Goal: Task Accomplishment & Management: Manage account settings

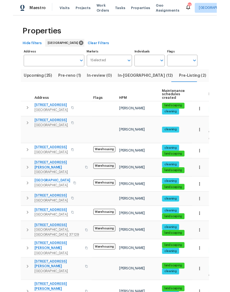
scroll to position [23, 0]
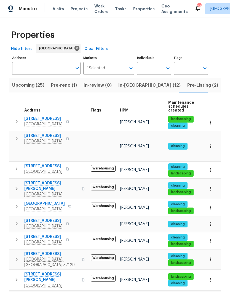
click at [51, 116] on span "824 N Woodstone Ln" at bounding box center [43, 119] width 38 height 6
click at [29, 81] on span "Upcoming (25)" at bounding box center [28, 85] width 32 height 8
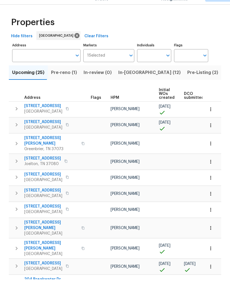
scroll to position [13, 0]
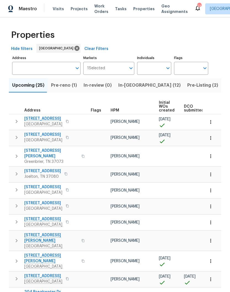
click at [157, 62] on input "Individuals" at bounding box center [150, 68] width 26 height 13
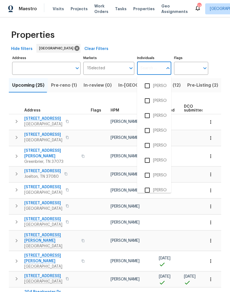
scroll to position [13, 0]
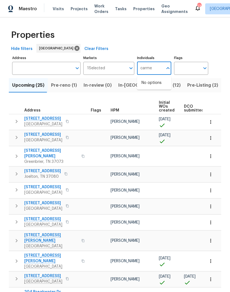
type input "carmen"
click at [150, 80] on input "checkbox" at bounding box center [147, 86] width 12 height 12
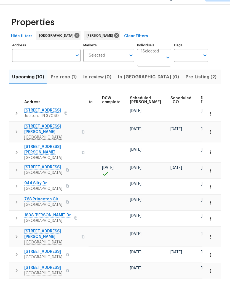
scroll to position [0, 138]
click at [202, 109] on span "Ready Date" at bounding box center [208, 113] width 12 height 8
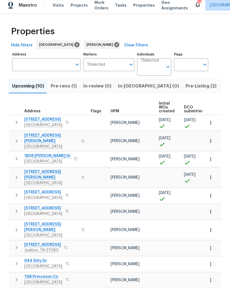
click at [46, 136] on span "2390 Senseney Dr" at bounding box center [51, 141] width 54 height 11
click at [45, 157] on span "1808 Calloway Dr" at bounding box center [47, 160] width 47 height 6
click at [44, 173] on span "2988 Gibbs Ln" at bounding box center [51, 178] width 54 height 11
click at [48, 193] on span "152 Whitehall Dr" at bounding box center [43, 196] width 38 height 6
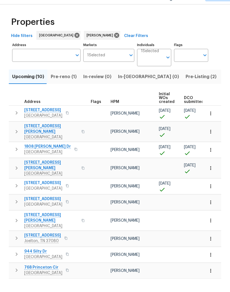
click at [156, 66] on input "Individuals" at bounding box center [152, 72] width 22 height 13
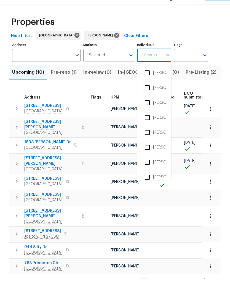
scroll to position [5, 0]
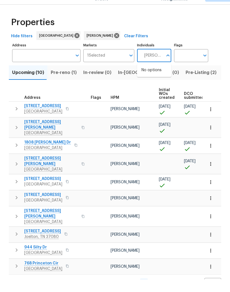
type input "Cynthia upshaw"
click at [148, 80] on input "checkbox" at bounding box center [147, 86] width 12 height 12
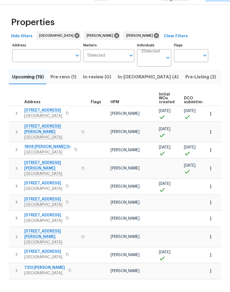
click at [31, 86] on span "Upcoming (19)" at bounding box center [28, 90] width 32 height 8
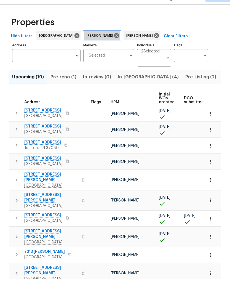
click at [114, 46] on icon at bounding box center [116, 48] width 5 height 5
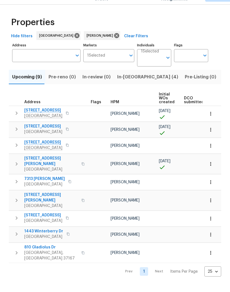
click at [29, 86] on span "Upcoming (9)" at bounding box center [27, 90] width 30 height 8
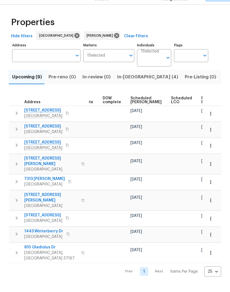
scroll to position [0, 138]
click at [202, 109] on span "Ready Date" at bounding box center [208, 113] width 12 height 8
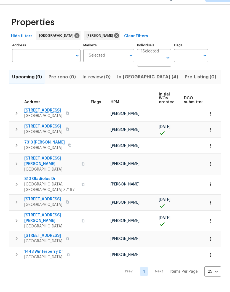
click at [44, 120] on span "[STREET_ADDRESS]" at bounding box center [43, 123] width 38 height 6
click at [212, 124] on icon "button" at bounding box center [211, 127] width 6 height 6
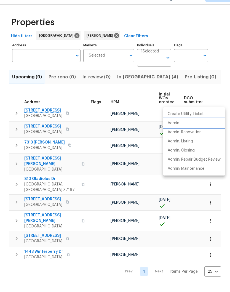
click at [175, 133] on p "Admin" at bounding box center [174, 136] width 12 height 6
click at [52, 111] on div at bounding box center [115, 146] width 230 height 292
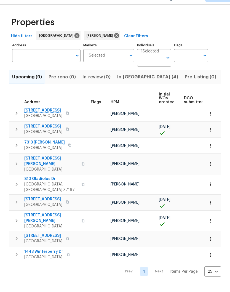
click at [57, 120] on span "[STREET_ADDRESS]" at bounding box center [43, 123] width 38 height 6
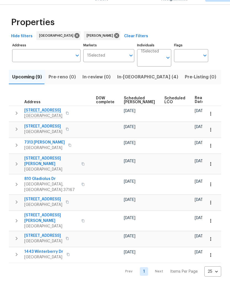
scroll to position [0, 145]
click at [195, 109] on span "Ready Date" at bounding box center [201, 113] width 12 height 8
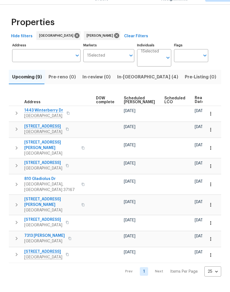
scroll to position [0, 145]
click at [195, 109] on span "Ready Date" at bounding box center [201, 113] width 12 height 8
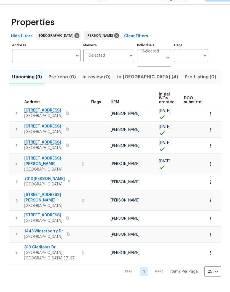
click at [48, 136] on span "501 Yellowstone Ct" at bounding box center [43, 139] width 38 height 6
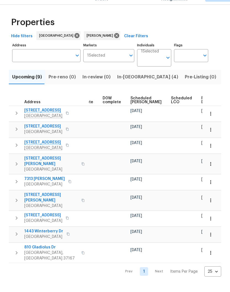
scroll to position [0, 138]
click at [202, 109] on span "Ready Date" at bounding box center [208, 113] width 12 height 8
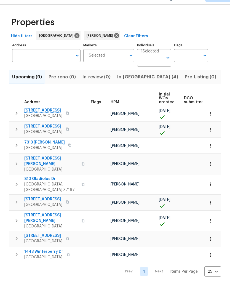
click at [52, 152] on span "7313 Brandenburg Cv" at bounding box center [44, 155] width 41 height 6
click at [212, 155] on icon "button" at bounding box center [211, 158] width 6 height 6
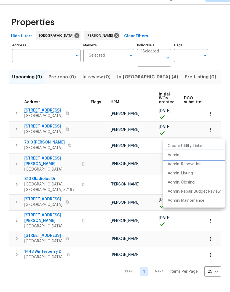
click at [177, 165] on p "Admin" at bounding box center [174, 168] width 12 height 6
click at [89, 130] on div at bounding box center [115, 146] width 230 height 292
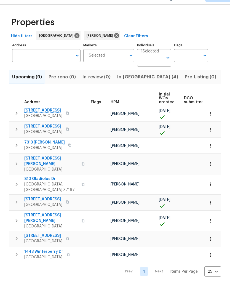
click at [49, 136] on span "501 Yellowstone Ct" at bounding box center [43, 139] width 38 height 6
click at [155, 66] on input "Individuals" at bounding box center [152, 72] width 22 height 13
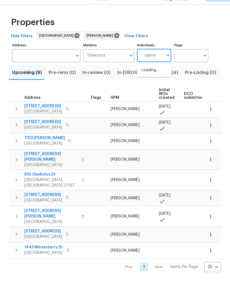
type input "carmen"
click at [150, 80] on input "checkbox" at bounding box center [147, 86] width 12 height 12
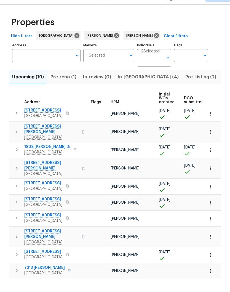
click at [62, 86] on span "Pre-reno (1)" at bounding box center [63, 90] width 26 height 8
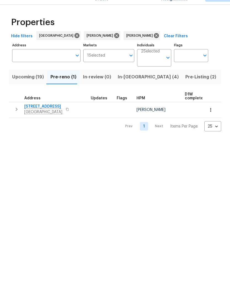
click at [212, 120] on icon "button" at bounding box center [211, 123] width 6 height 6
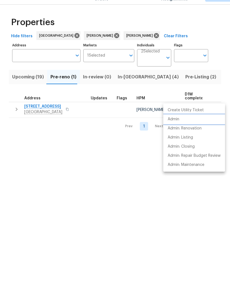
click at [177, 129] on p "Admin" at bounding box center [174, 132] width 12 height 6
click at [124, 78] on div at bounding box center [115, 146] width 230 height 292
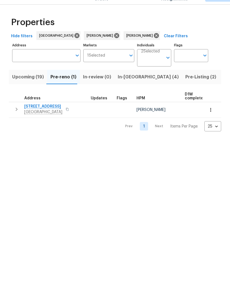
click at [124, 86] on span "In-reno (4)" at bounding box center [148, 90] width 61 height 8
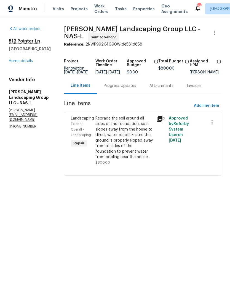
click at [31, 61] on link "Home details" at bounding box center [21, 61] width 24 height 4
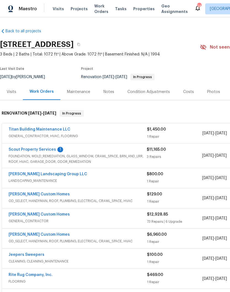
click at [26, 149] on link "Scout Property Services" at bounding box center [32, 149] width 47 height 4
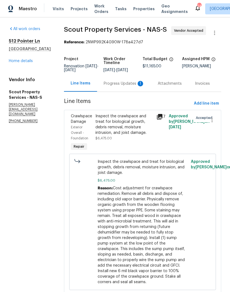
click at [107, 84] on div "Progress Updates 1" at bounding box center [124, 84] width 41 height 6
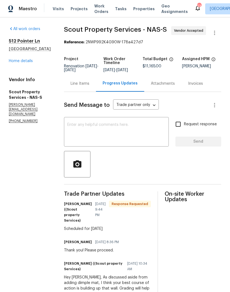
click at [81, 125] on textarea at bounding box center [116, 132] width 98 height 19
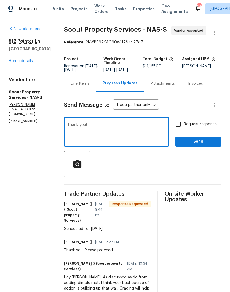
type textarea "Thank you!"
click at [211, 142] on span "Send" at bounding box center [198, 141] width 37 height 7
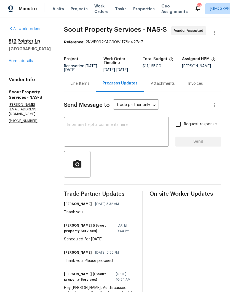
click at [16, 63] on link "Home details" at bounding box center [21, 61] width 24 height 4
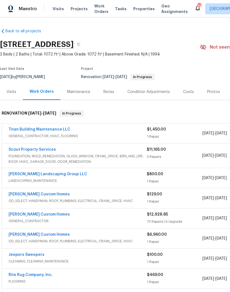
click at [112, 92] on div "Notes" at bounding box center [108, 92] width 11 height 6
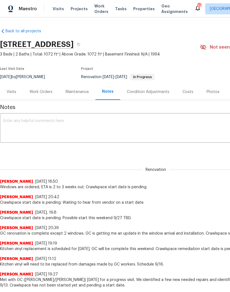
click at [96, 122] on textarea at bounding box center [155, 128] width 305 height 19
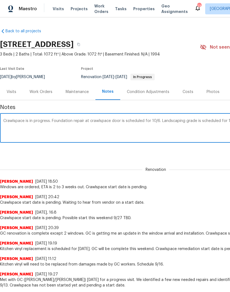
scroll to position [0, 82]
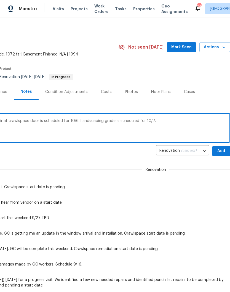
type textarea "Crawlspace is in progress. Foundation repair at crawlspace door is scheduled fo…"
click at [222, 150] on span "Add" at bounding box center [221, 150] width 9 height 7
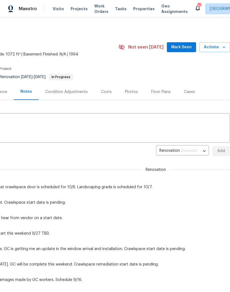
click at [188, 46] on span "Mark Seen" at bounding box center [181, 47] width 20 height 7
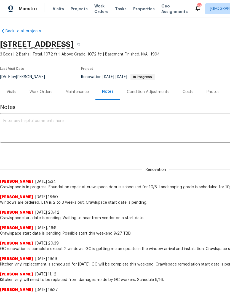
scroll to position [0, 0]
click at [39, 49] on div "512 Pointer Ln, Clarksville, TN 37042" at bounding box center [120, 44] width 241 height 14
click at [58, 9] on span "Visits" at bounding box center [58, 9] width 11 height 6
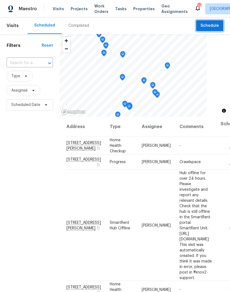
click at [215, 26] on span "Schedule" at bounding box center [209, 25] width 18 height 7
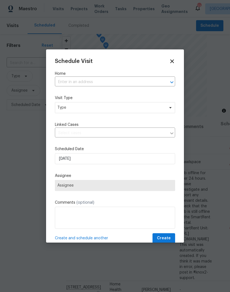
click at [78, 80] on input "text" at bounding box center [107, 82] width 105 height 9
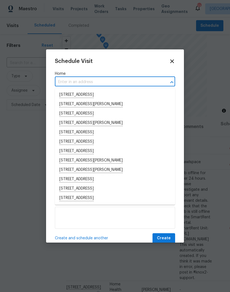
click at [74, 79] on input "text" at bounding box center [107, 82] width 105 height 9
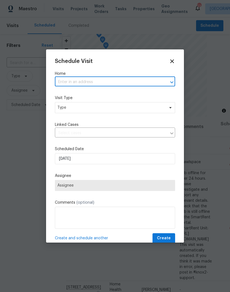
paste input "512 Pointer Ln, Clarksville, TN 37042"
type input "512 Pointer Ln, Clarksville, TN 37042"
click at [93, 93] on li "512 Pointer Ln, Clarksville, TN 37042" at bounding box center [115, 94] width 120 height 9
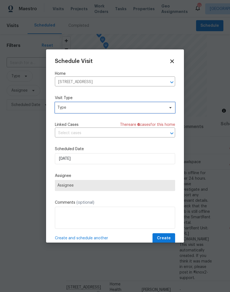
click at [168, 107] on icon at bounding box center [170, 107] width 4 height 4
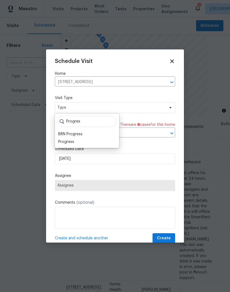
type input "Progres"
click at [71, 143] on div "Progress" at bounding box center [66, 142] width 16 height 6
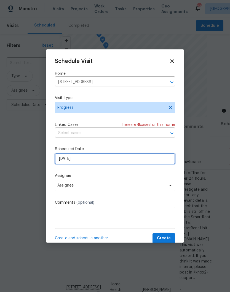
click at [94, 160] on input "10/3/2025" at bounding box center [115, 158] width 120 height 11
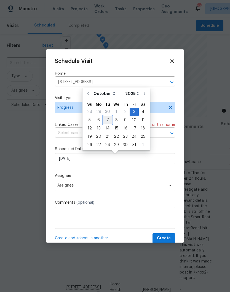
click at [108, 120] on div "7" at bounding box center [107, 120] width 9 height 8
type input "10/7/2025"
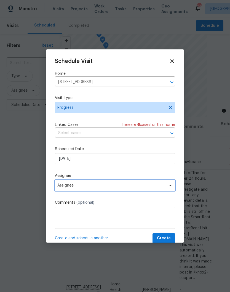
click at [170, 186] on icon at bounding box center [170, 185] width 2 height 1
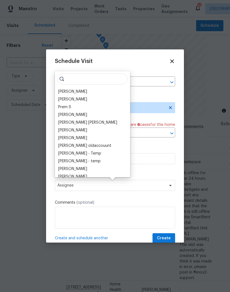
click at [85, 92] on div "[PERSON_NAME]" at bounding box center [72, 92] width 29 height 6
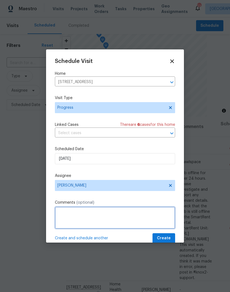
click at [91, 215] on textarea at bounding box center [115, 217] width 120 height 22
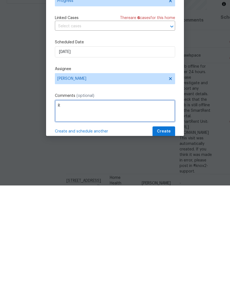
scroll to position [20, 0]
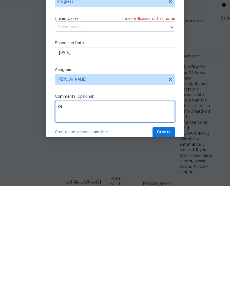
type textarea "R"
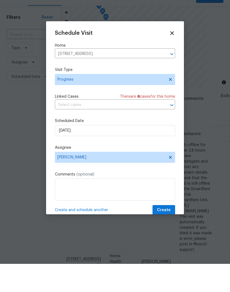
click at [172, 59] on icon at bounding box center [172, 61] width 4 height 4
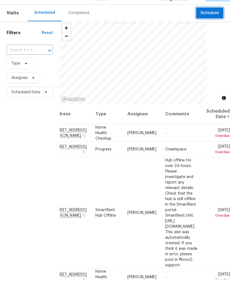
scroll to position [0, 0]
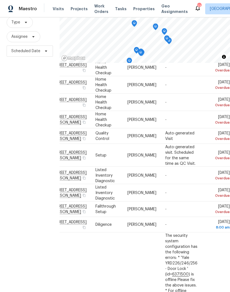
scroll to position [168, 50]
click at [210, 217] on td "Fri, Oct 03 8:00 am" at bounding box center [216, 224] width 28 height 15
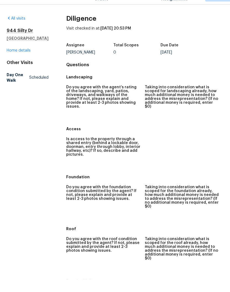
click at [18, 29] on link "All visits" at bounding box center [16, 31] width 19 height 4
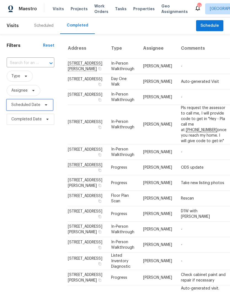
click at [40, 103] on span "Scheduled Date" at bounding box center [30, 104] width 46 height 11
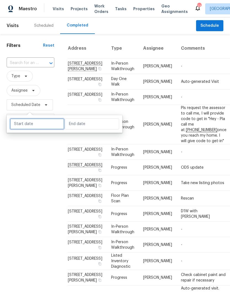
click at [46, 122] on input "text" at bounding box center [37, 123] width 54 height 11
select select "9"
select select "2025"
select select "10"
select select "2025"
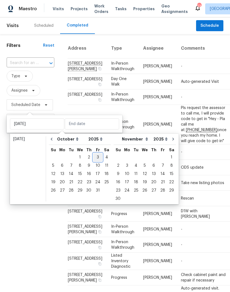
click at [98, 157] on div "3" at bounding box center [97, 157] width 9 height 8
type input "Fri, Oct 03"
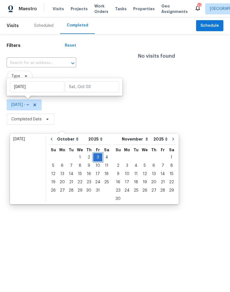
click at [98, 157] on div "3" at bounding box center [97, 157] width 9 height 8
type input "[DATE]"
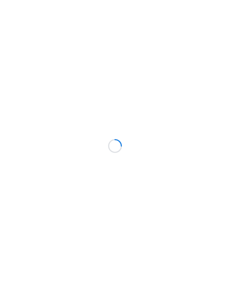
scroll to position [13, 0]
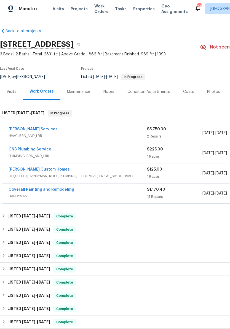
click at [59, 9] on span "Visits" at bounding box center [58, 9] width 11 height 6
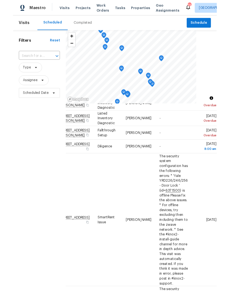
scroll to position [281, 50]
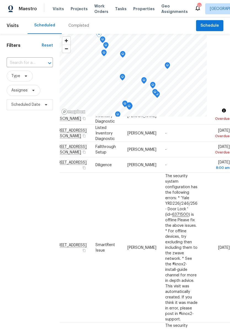
click at [0, 0] on icon at bounding box center [0, 0] width 0 height 0
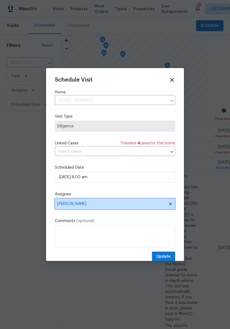
click at [171, 205] on icon at bounding box center [170, 204] width 3 height 3
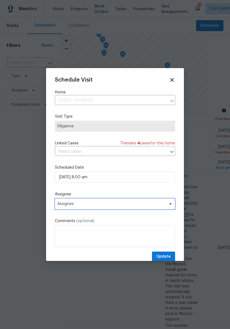
click at [172, 205] on icon at bounding box center [170, 204] width 4 height 4
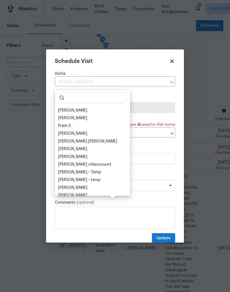
click at [80, 109] on div "Carmen Childs" at bounding box center [72, 111] width 29 height 6
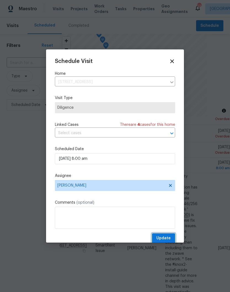
click at [167, 238] on span "Update" at bounding box center [163, 238] width 14 height 7
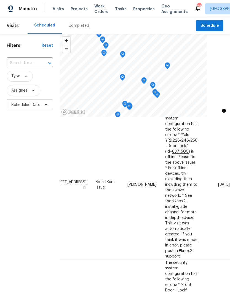
scroll to position [345, 50]
click at [0, 0] on icon at bounding box center [0, 0] width 0 height 0
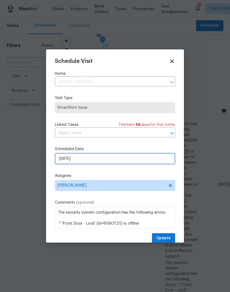
click at [165, 157] on input "10/3/2025" at bounding box center [115, 158] width 120 height 11
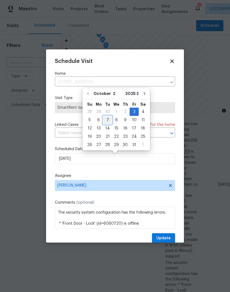
click at [107, 120] on div "7" at bounding box center [107, 120] width 9 height 8
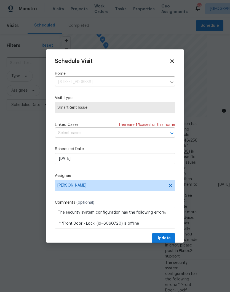
type input "10/7/2025"
click at [166, 237] on span "Update" at bounding box center [163, 238] width 14 height 7
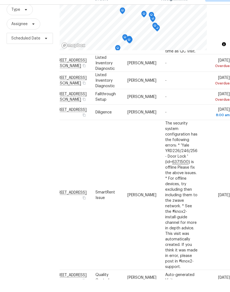
scroll to position [267, 50]
click at [0, 0] on icon at bounding box center [0, 0] width 0 height 0
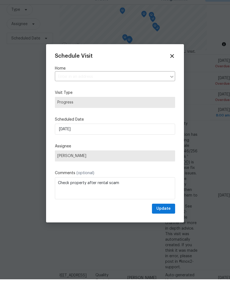
scroll to position [23, 0]
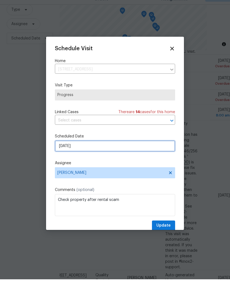
click at [110, 153] on input "10/3/2025" at bounding box center [115, 158] width 120 height 11
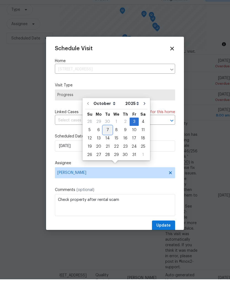
click at [107, 139] on div "7" at bounding box center [107, 143] width 9 height 8
type input "10/7/2025"
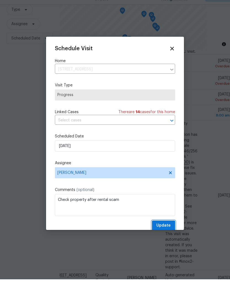
click at [167, 235] on span "Update" at bounding box center [163, 238] width 14 height 7
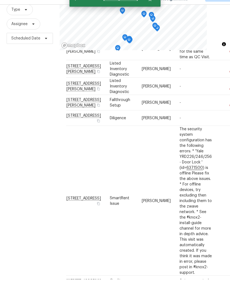
scroll to position [262, 0]
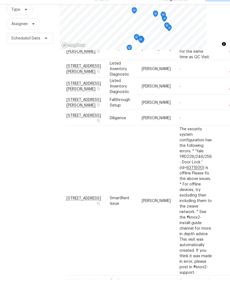
scroll to position [262, 0]
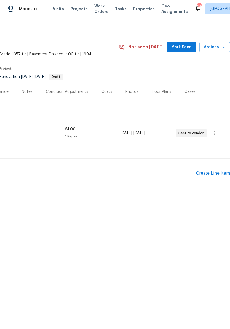
scroll to position [0, 82]
click at [216, 133] on icon "button" at bounding box center [214, 133] width 7 height 7
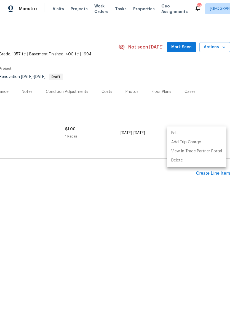
click at [185, 133] on li "Edit" at bounding box center [197, 133] width 60 height 9
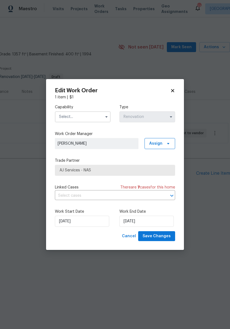
click at [86, 115] on input "text" at bounding box center [83, 116] width 56 height 11
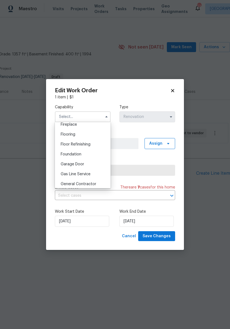
scroll to position [209, 0]
click at [92, 183] on span "General Contractor" at bounding box center [79, 183] width 36 height 4
type input "General Contractor"
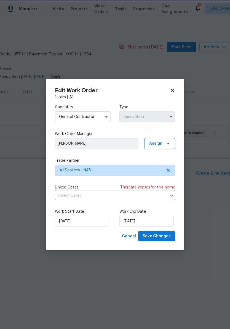
scroll to position [220, 0]
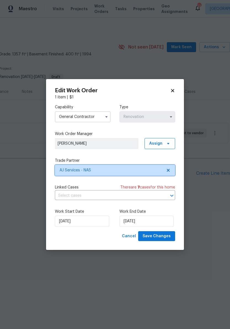
click at [168, 169] on icon at bounding box center [168, 170] width 4 height 4
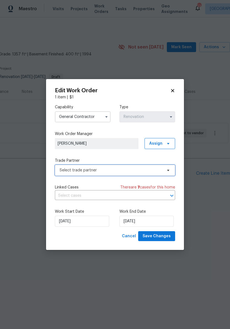
click at [169, 169] on icon at bounding box center [168, 170] width 4 height 4
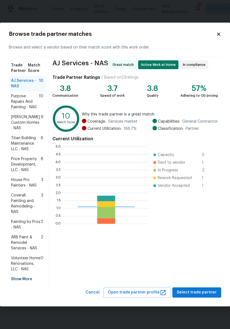
scroll to position [77, 85]
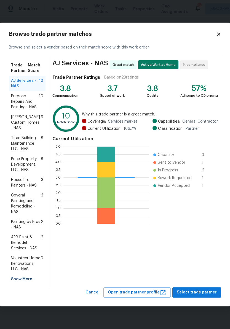
click at [27, 138] on span "Titan Building Maintenance LLC - NAS" at bounding box center [26, 143] width 30 height 17
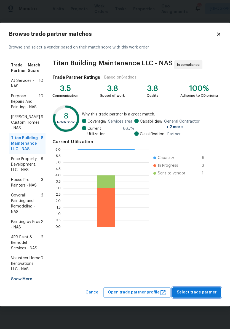
click at [205, 289] on span "Select trade partner" at bounding box center [197, 292] width 40 height 7
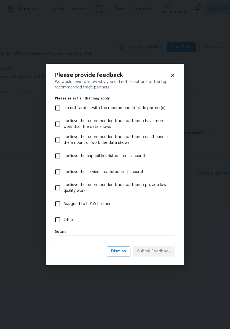
click at [60, 222] on input "Other" at bounding box center [58, 220] width 12 height 12
checkbox input "true"
click at [162, 252] on span "Submit Feedback" at bounding box center [154, 251] width 34 height 7
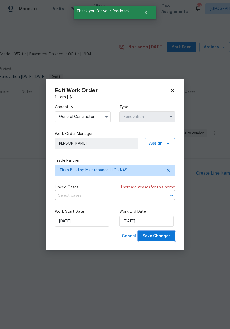
click at [166, 235] on span "Save Changes" at bounding box center [157, 236] width 28 height 7
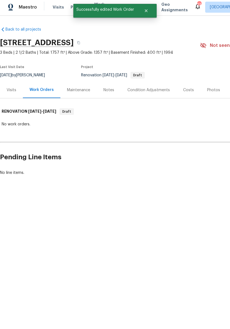
scroll to position [0, 0]
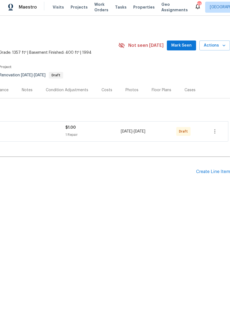
scroll to position [0, 82]
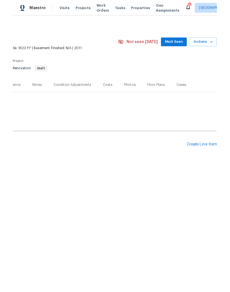
scroll to position [0, 82]
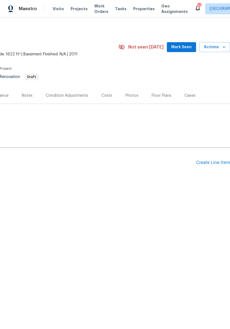
click at [217, 160] on div "Create Line Item" at bounding box center [213, 162] width 34 height 5
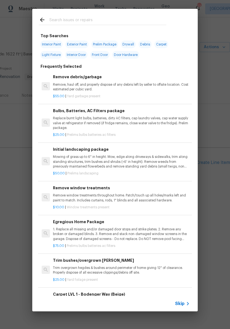
click at [94, 17] on input "text" at bounding box center [107, 21] width 117 height 8
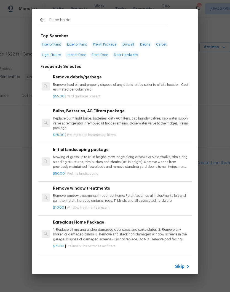
type input "Place holder"
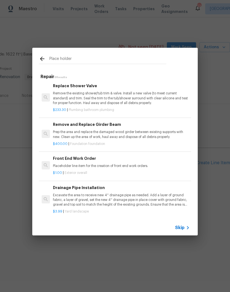
scroll to position [141, 0]
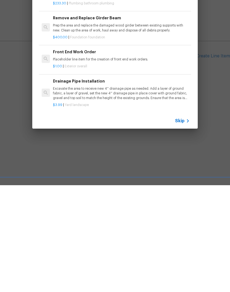
click at [90, 164] on p "Placeholder line item for the creation of front end work orders." at bounding box center [121, 166] width 137 height 5
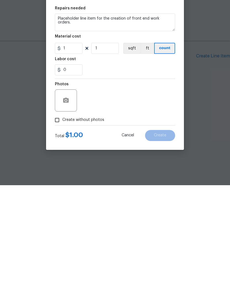
scroll to position [0, 0]
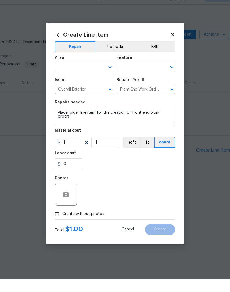
click at [100, 76] on button "Clear" at bounding box center [103, 80] width 8 height 8
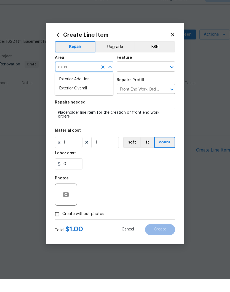
click at [86, 96] on li "Exterior Overall" at bounding box center [84, 100] width 58 height 9
type input "Exterior Overall"
click at [149, 76] on input "text" at bounding box center [138, 80] width 43 height 9
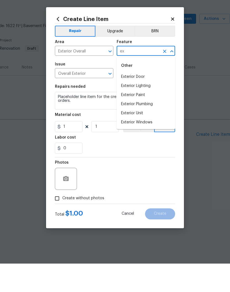
type input "e"
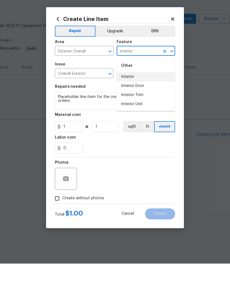
click at [131, 101] on li "Interior" at bounding box center [146, 105] width 58 height 9
type input "Interior"
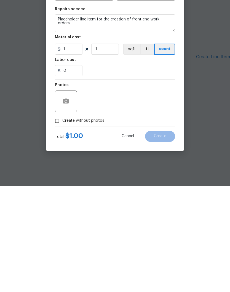
click at [58, 221] on input "Create without photos" at bounding box center [57, 226] width 10 height 10
checkbox input "true"
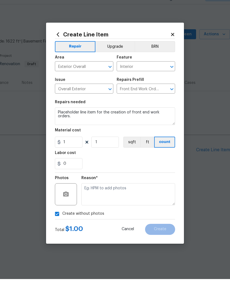
scroll to position [0, 0]
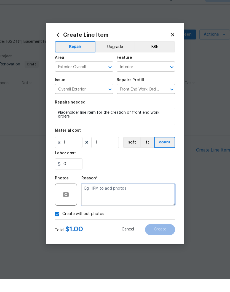
click at [114, 196] on textarea at bounding box center [128, 207] width 94 height 22
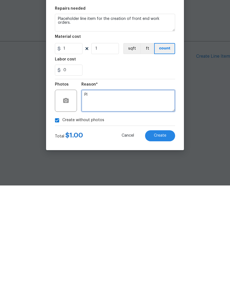
scroll to position [0, 0]
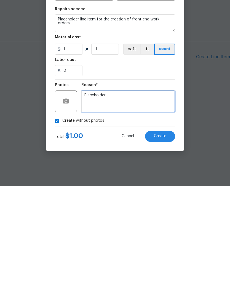
type textarea "Placeholder"
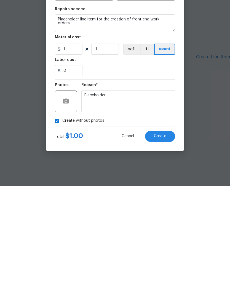
click at [166, 237] on button "Create" at bounding box center [160, 242] width 30 height 11
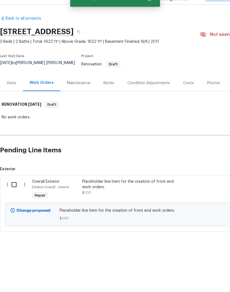
click at [14, 191] on input "checkbox" at bounding box center [16, 197] width 16 height 12
checkbox input "true"
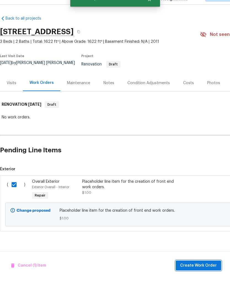
click at [202, 275] on span "Create Work Order" at bounding box center [198, 278] width 37 height 7
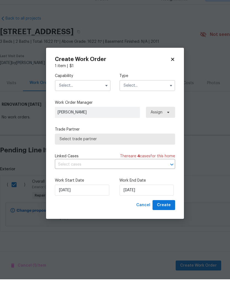
click at [95, 93] on input "text" at bounding box center [83, 98] width 56 height 11
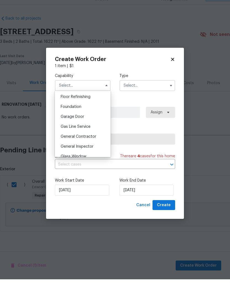
scroll to position [226, 0]
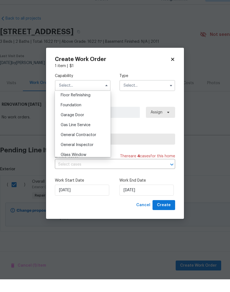
click at [91, 146] on span "General Contractor" at bounding box center [79, 148] width 36 height 4
type input "General Contractor"
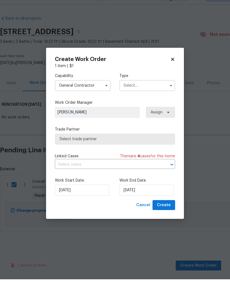
click at [158, 93] on input "text" at bounding box center [147, 98] width 56 height 11
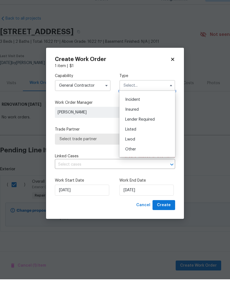
scroll to position [48, 0]
click at [144, 149] on span "Renovation" at bounding box center [135, 151] width 20 height 4
type input "Renovation"
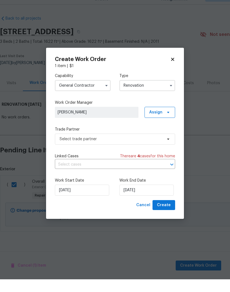
scroll to position [0, 0]
click at [170, 149] on icon at bounding box center [168, 151] width 4 height 4
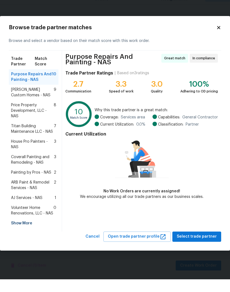
click at [41, 208] on span "AJ Services - NAS" at bounding box center [26, 211] width 31 height 6
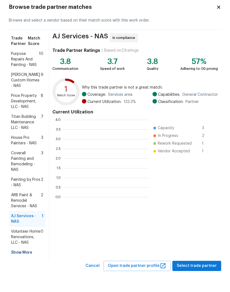
scroll to position [1, 1]
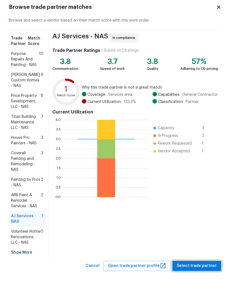
click at [201, 275] on span "Select trade partner" at bounding box center [197, 278] width 40 height 7
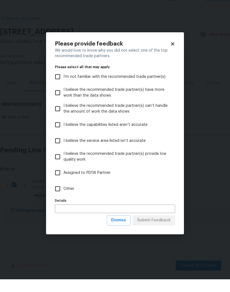
click at [59, 195] on input "Other" at bounding box center [58, 201] width 12 height 12
checkbox input "true"
click at [86, 217] on input "text" at bounding box center [115, 221] width 120 height 9
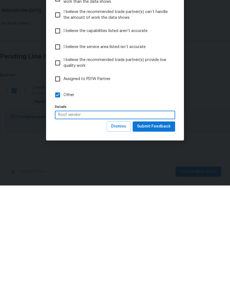
type input "Roof vendor"
click at [164, 229] on span "Submit Feedback" at bounding box center [154, 232] width 34 height 7
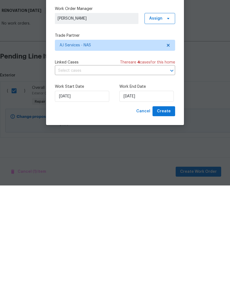
scroll to position [0, 0]
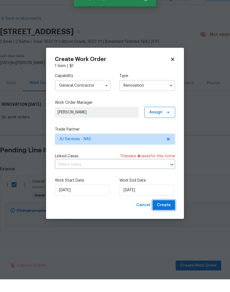
click at [169, 214] on span "Create" at bounding box center [164, 217] width 14 height 7
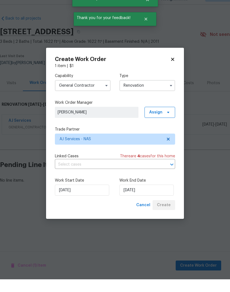
scroll to position [0, 0]
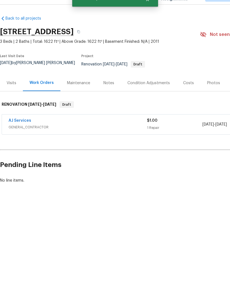
click at [38, 130] on div "AJ Services" at bounding box center [78, 133] width 138 height 7
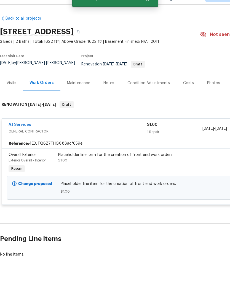
click at [25, 135] on link "AJ Services" at bounding box center [20, 137] width 23 height 4
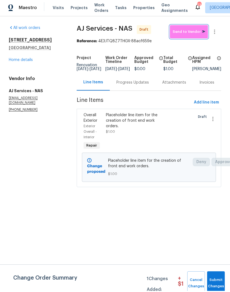
click at [195, 31] on span "Send to Vendor" at bounding box center [189, 33] width 33 height 6
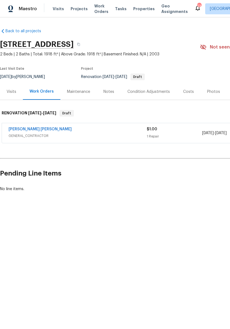
click at [144, 92] on div "Condition Adjustments" at bounding box center [148, 92] width 42 height 6
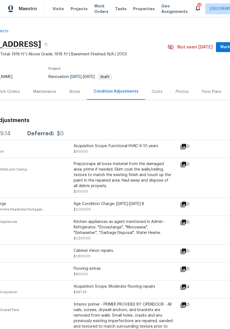
scroll to position [0, 33]
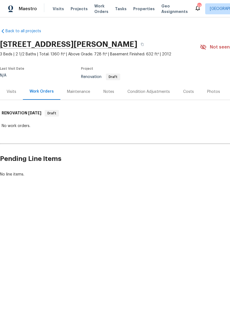
click at [154, 93] on div "Condition Adjustments" at bounding box center [148, 92] width 42 height 6
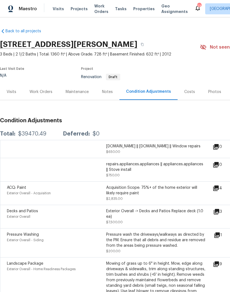
click at [48, 91] on div "Work Orders" at bounding box center [40, 92] width 23 height 6
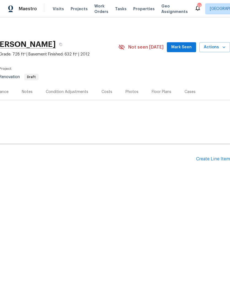
scroll to position [0, 82]
click at [214, 158] on div "Create Line Item" at bounding box center [213, 158] width 34 height 5
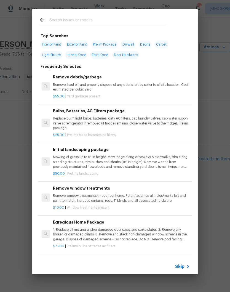
click at [98, 18] on input "text" at bounding box center [107, 21] width 117 height 8
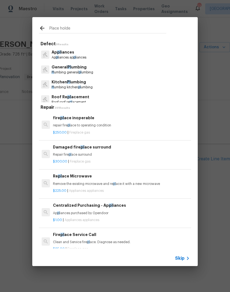
type input "Place holder"
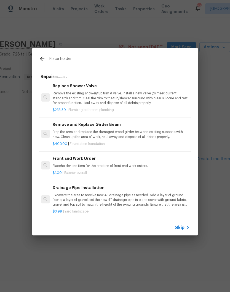
scroll to position [141, 0]
click at [87, 159] on h6 "Front End Work Order" at bounding box center [121, 158] width 137 height 6
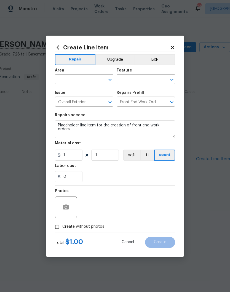
click at [97, 79] on input "text" at bounding box center [76, 80] width 43 height 9
click at [85, 103] on li "Exterior Overall" at bounding box center [84, 100] width 58 height 9
type input "Exterior Overall"
click at [151, 77] on input "text" at bounding box center [138, 80] width 43 height 9
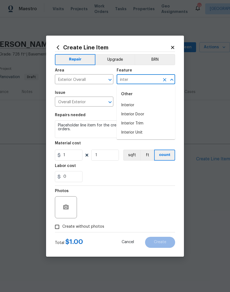
click at [133, 106] on li "Interior" at bounding box center [146, 105] width 58 height 9
type input "Interior"
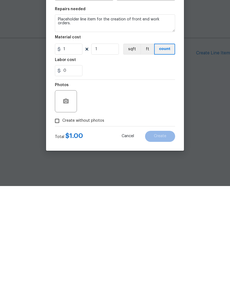
click at [60, 221] on input "Create without photos" at bounding box center [57, 226] width 10 height 10
checkbox input "true"
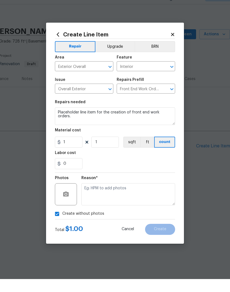
scroll to position [0, 0]
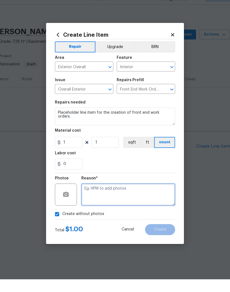
click at [117, 196] on textarea at bounding box center [128, 207] width 94 height 22
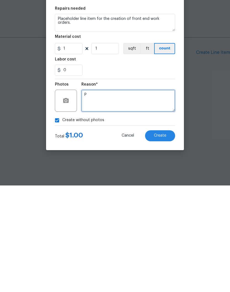
scroll to position [0, 0]
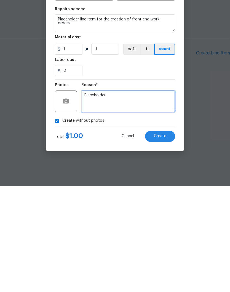
type textarea "Placeholder"
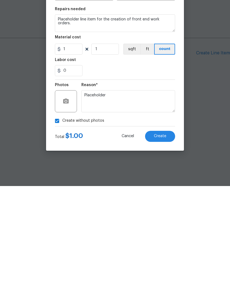
click at [168, 237] on button "Create" at bounding box center [160, 242] width 30 height 11
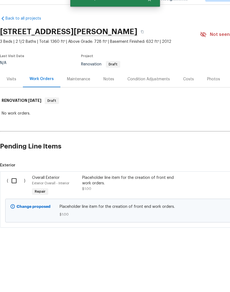
click at [16, 187] on input "checkbox" at bounding box center [16, 193] width 16 height 12
checkbox input "true"
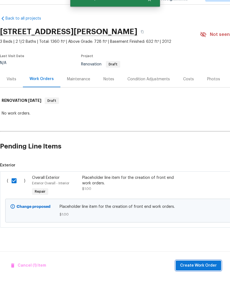
click at [206, 275] on span "Create Work Order" at bounding box center [198, 278] width 37 height 7
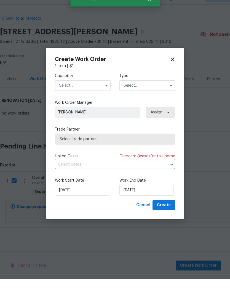
click at [97, 93] on input "text" at bounding box center [83, 98] width 56 height 11
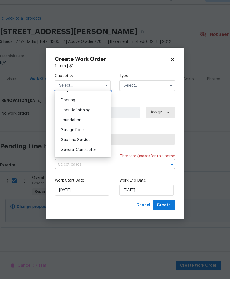
scroll to position [211, 0]
click at [89, 160] on span "General Contractor" at bounding box center [79, 162] width 36 height 4
type input "General Contractor"
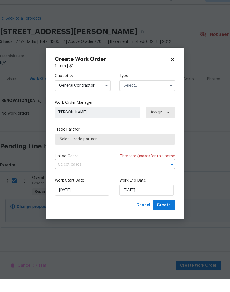
click at [154, 93] on input "text" at bounding box center [147, 98] width 56 height 11
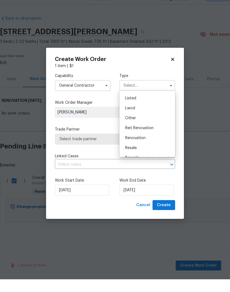
scroll to position [51, 0]
click at [138, 146] on span "Renovation" at bounding box center [135, 148] width 20 height 4
type input "Renovation"
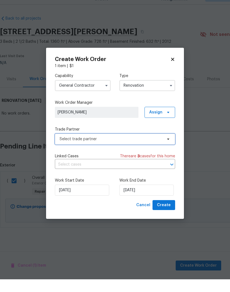
click at [169, 151] on icon at bounding box center [168, 151] width 2 height 1
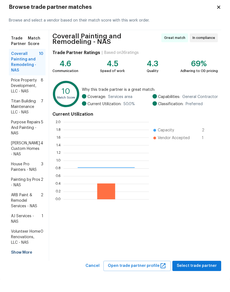
scroll to position [77, 85]
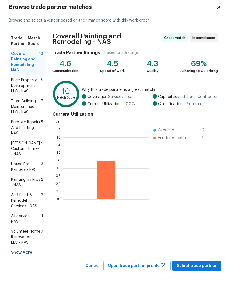
click at [23, 226] on span "AJ Services - NAS" at bounding box center [26, 231] width 31 height 11
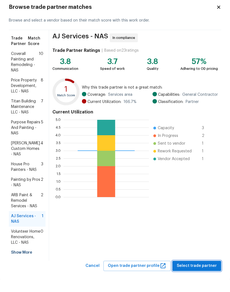
click at [207, 275] on span "Select trade partner" at bounding box center [197, 278] width 40 height 7
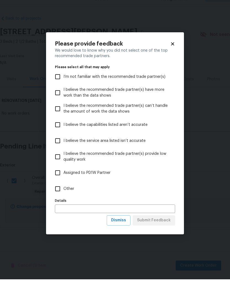
click at [60, 195] on input "Other" at bounding box center [58, 201] width 12 height 12
checkbox input "true"
click at [160, 229] on span "Submit Feedback" at bounding box center [154, 232] width 34 height 7
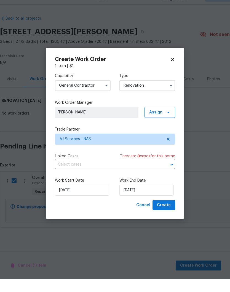
click at [174, 70] on icon at bounding box center [172, 71] width 3 height 3
checkbox input "false"
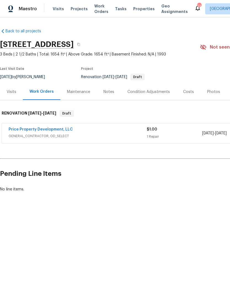
click at [151, 92] on div "Condition Adjustments" at bounding box center [148, 92] width 42 height 6
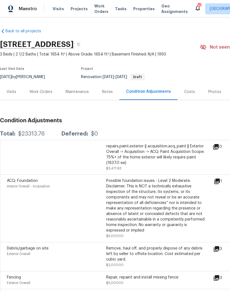
click at [58, 10] on span "Visits" at bounding box center [58, 9] width 11 height 6
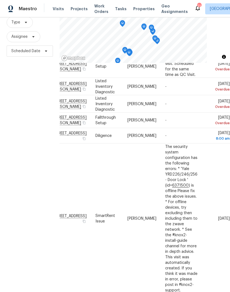
scroll to position [257, 50]
click at [0, 0] on icon at bounding box center [0, 0] width 0 height 0
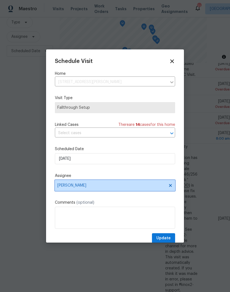
click at [172, 186] on icon at bounding box center [170, 185] width 4 height 4
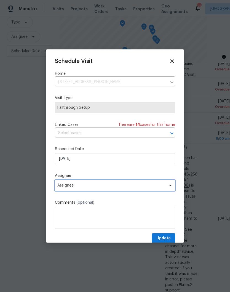
click at [146, 185] on span "Assignee" at bounding box center [111, 185] width 108 height 4
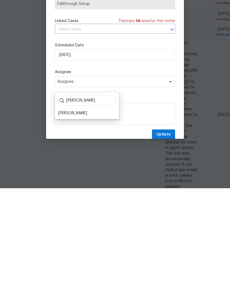
type input "[PERSON_NAME]"
click at [85, 214] on div "[PERSON_NAME]" at bounding box center [72, 217] width 29 height 6
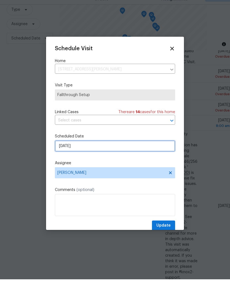
click at [160, 153] on input "[DATE]" at bounding box center [115, 158] width 120 height 11
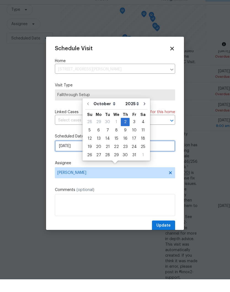
scroll to position [23, 0]
click at [125, 139] on div "9" at bounding box center [125, 143] width 9 height 8
type input "[DATE]"
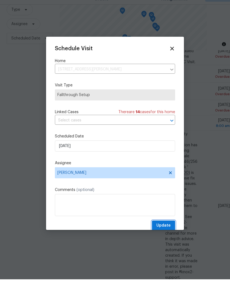
click at [167, 235] on span "Update" at bounding box center [163, 238] width 14 height 7
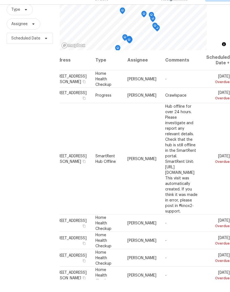
scroll to position [0, 50]
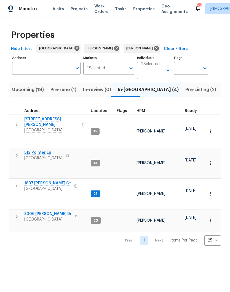
click at [45, 180] on span "1897 Sherman Ct" at bounding box center [47, 183] width 47 height 6
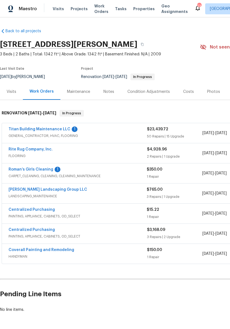
click at [57, 130] on link "Titan Building Maintenance LLC" at bounding box center [40, 129] width 62 height 4
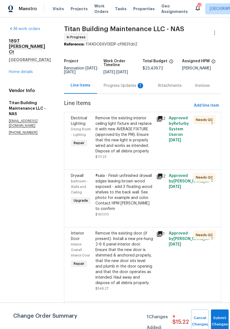
click at [124, 83] on div "Progress Updates 1" at bounding box center [124, 86] width 41 height 6
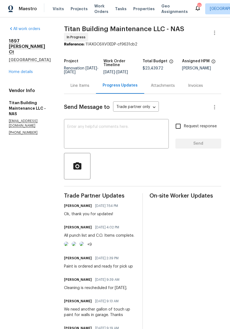
click at [68, 246] on img at bounding box center [66, 244] width 4 height 4
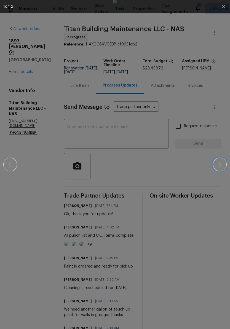
click at [222, 164] on icon "button" at bounding box center [219, 164] width 7 height 7
click at [220, 169] on button "button" at bounding box center [220, 165] width 14 height 14
click at [220, 166] on icon "button" at bounding box center [219, 165] width 3 height 6
click at [223, 6] on icon "button" at bounding box center [223, 7] width 4 height 4
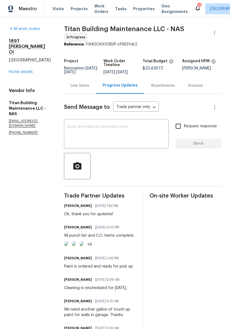
click at [29, 74] on link "Home details" at bounding box center [21, 72] width 24 height 4
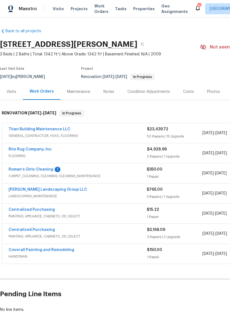
click at [46, 171] on link "Roman’s Girls Cleaning" at bounding box center [31, 170] width 45 height 4
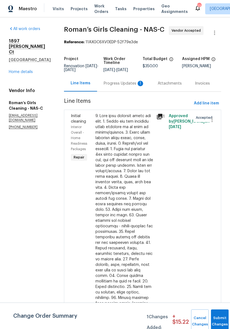
click at [126, 86] on div "Progress Updates 1" at bounding box center [124, 84] width 41 height 6
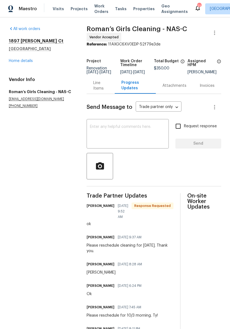
click at [27, 62] on link "Home details" at bounding box center [21, 61] width 24 height 4
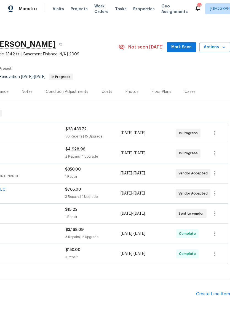
scroll to position [0, 82]
click at [185, 48] on span "Mark Seen" at bounding box center [181, 47] width 20 height 7
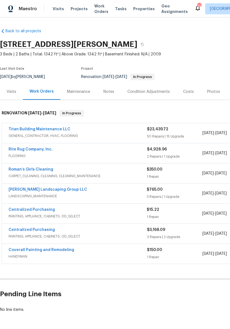
scroll to position [0, 0]
click at [51, 129] on link "Titan Building Maintenance LLC" at bounding box center [40, 129] width 62 height 4
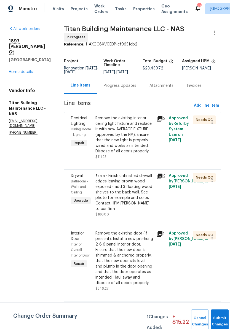
click at [133, 120] on div "Remove the existing interior ceiling light fixture and replace it with new AVER…" at bounding box center [124, 135] width 58 height 39
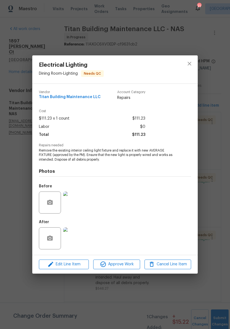
click at [79, 240] on img at bounding box center [74, 238] width 22 height 22
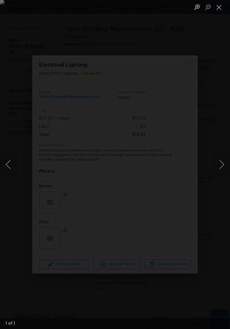
click at [191, 63] on div "Lightbox" at bounding box center [115, 164] width 230 height 329
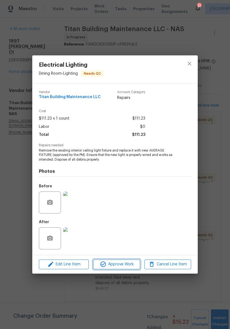
click at [128, 264] on span "Approve Work" at bounding box center [116, 264] width 43 height 7
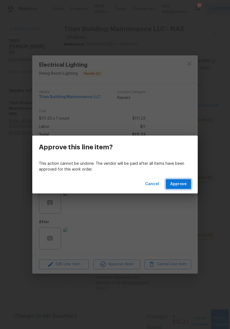
click at [184, 184] on span "Approve" at bounding box center [178, 184] width 17 height 7
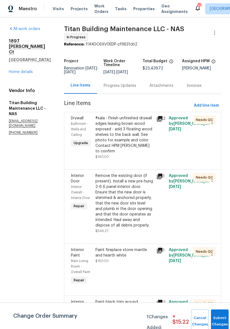
click at [140, 117] on div "#sala - Finish unfinished drywall edges leaving brown wood exposed - add 3 floa…" at bounding box center [124, 135] width 58 height 39
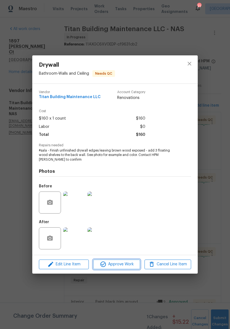
click at [129, 264] on span "Approve Work" at bounding box center [116, 264] width 43 height 7
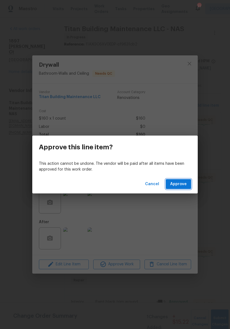
click at [186, 184] on span "Approve" at bounding box center [178, 184] width 17 height 7
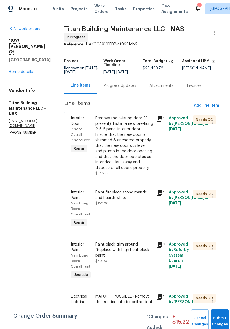
click at [27, 72] on link "Home details" at bounding box center [21, 72] width 24 height 4
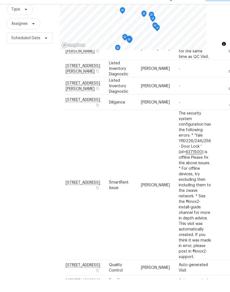
scroll to position [13, 0]
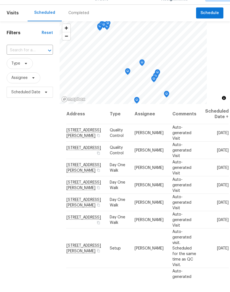
scroll to position [0, 0]
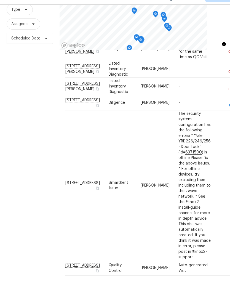
scroll to position [262, 1]
